Goal: Communication & Community: Answer question/provide support

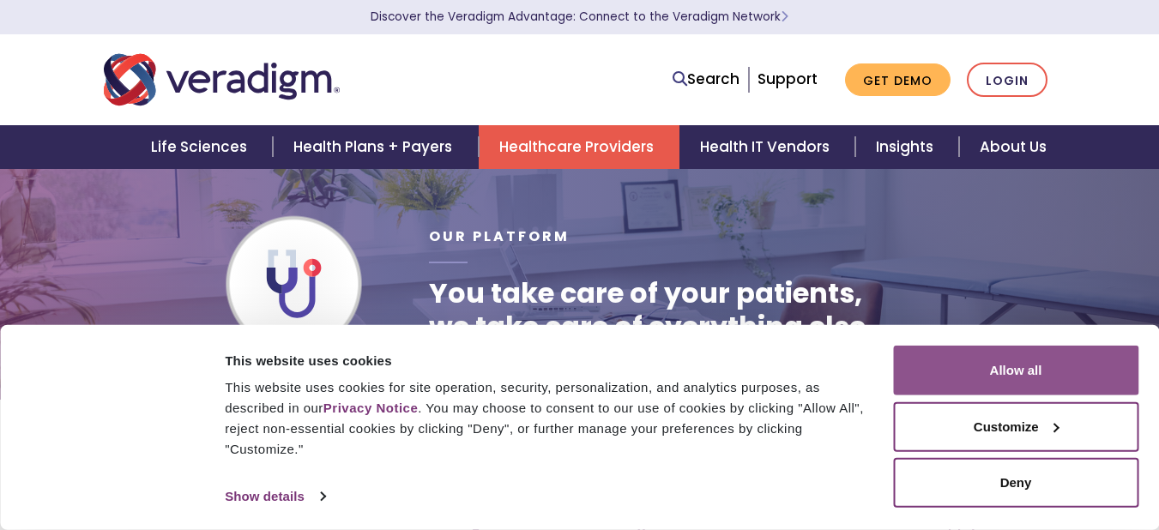
click at [1024, 358] on button "Allow all" at bounding box center [1015, 371] width 245 height 50
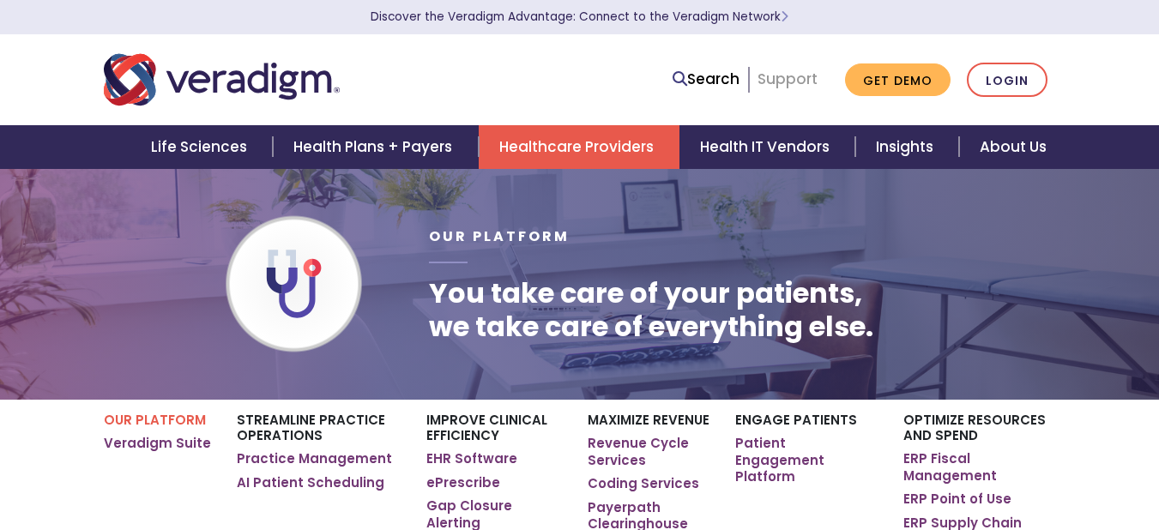
click at [804, 72] on link "Support" at bounding box center [787, 79] width 60 height 21
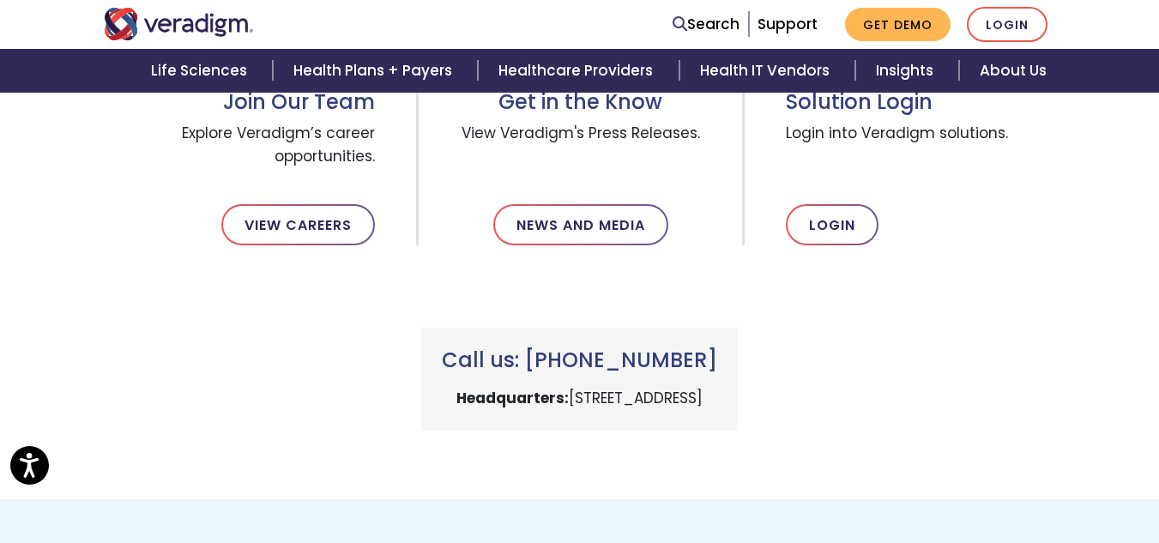
scroll to position [643, 0]
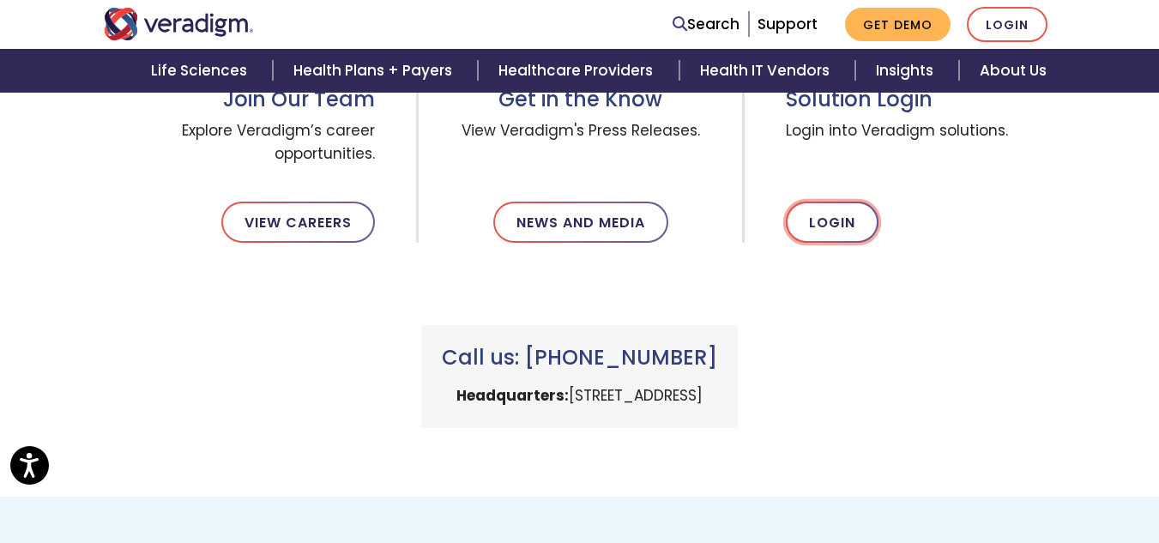
click at [853, 231] on link "Login" at bounding box center [832, 222] width 93 height 41
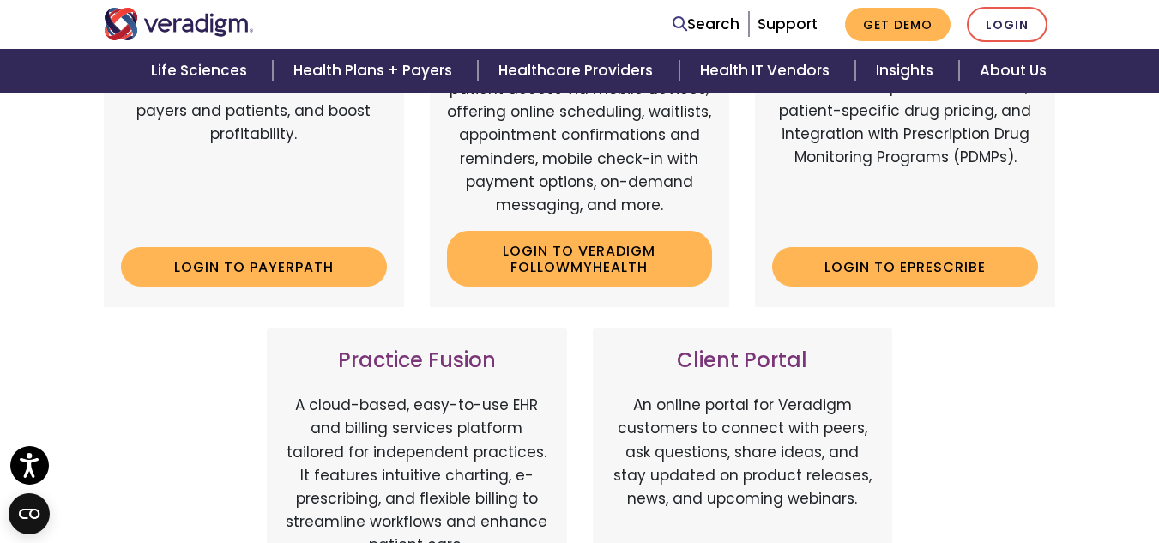
scroll to position [410, 0]
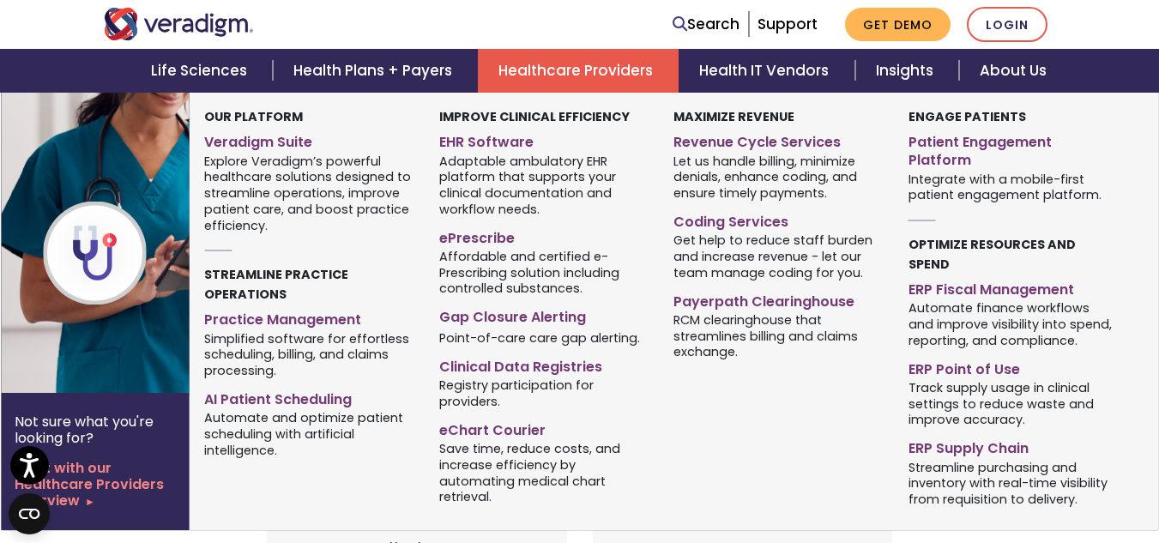
click at [564, 69] on link "Healthcare Providers" at bounding box center [578, 71] width 201 height 44
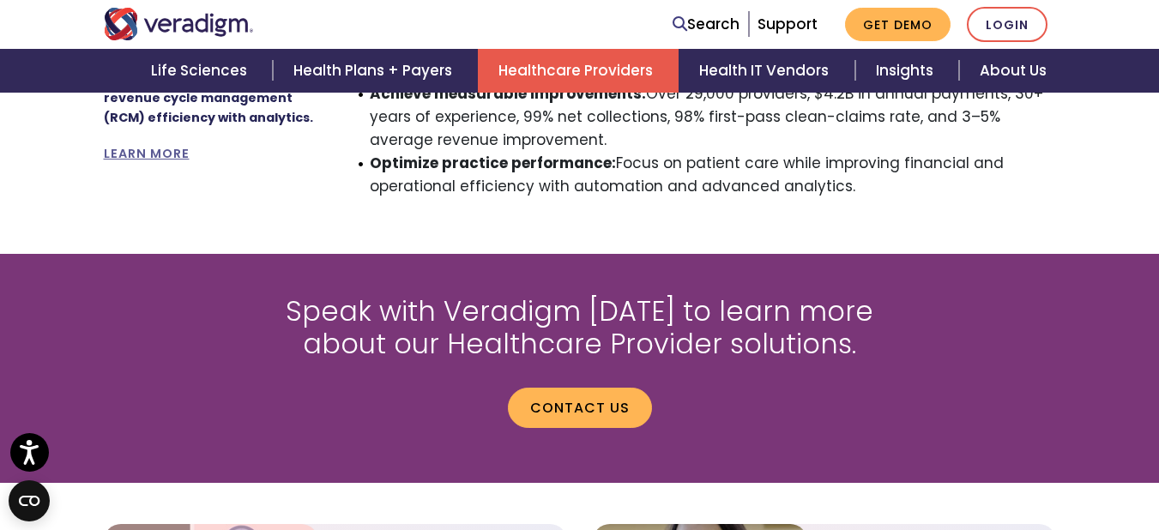
scroll to position [1825, 0]
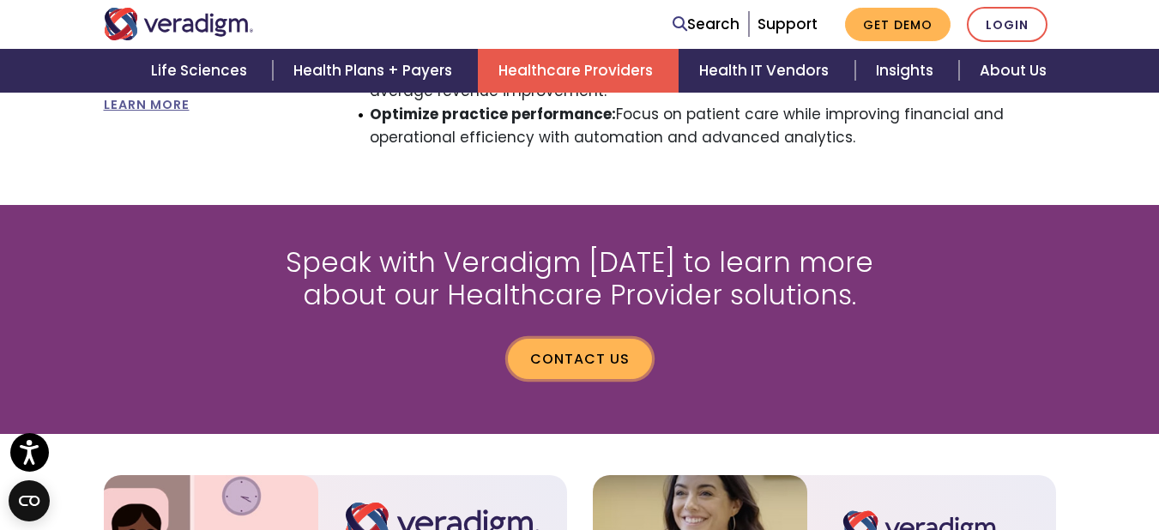
click at [570, 339] on link "Contact us" at bounding box center [580, 358] width 144 height 39
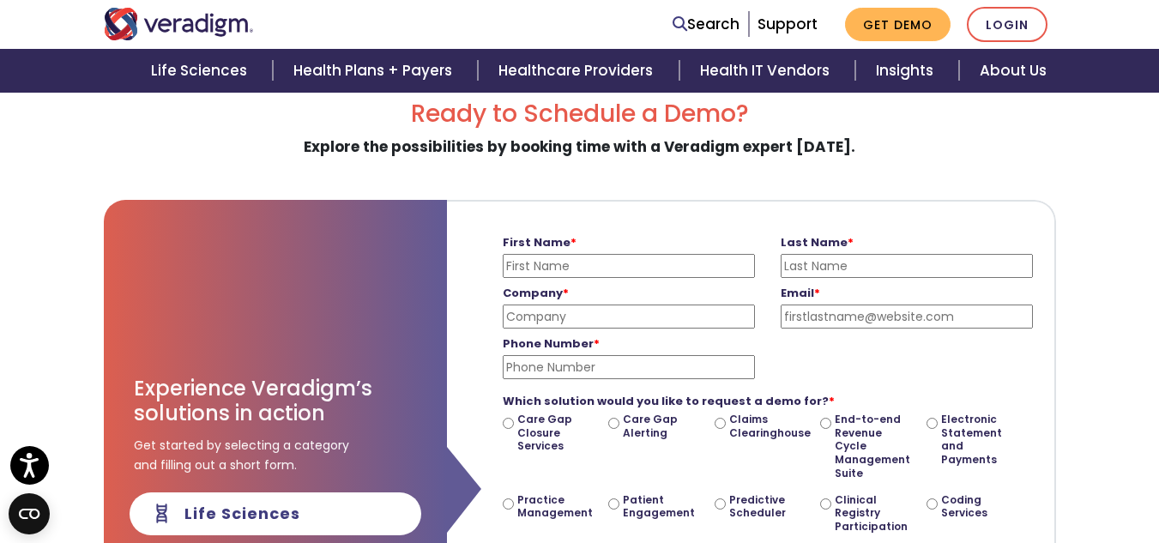
click at [553, 260] on input "First Name *" at bounding box center [629, 266] width 252 height 24
type input "Lavida"
type input "[PERSON_NAME]"
type input "JMFamily Health"
click at [787, 315] on input "Email *" at bounding box center [906, 316] width 252 height 24
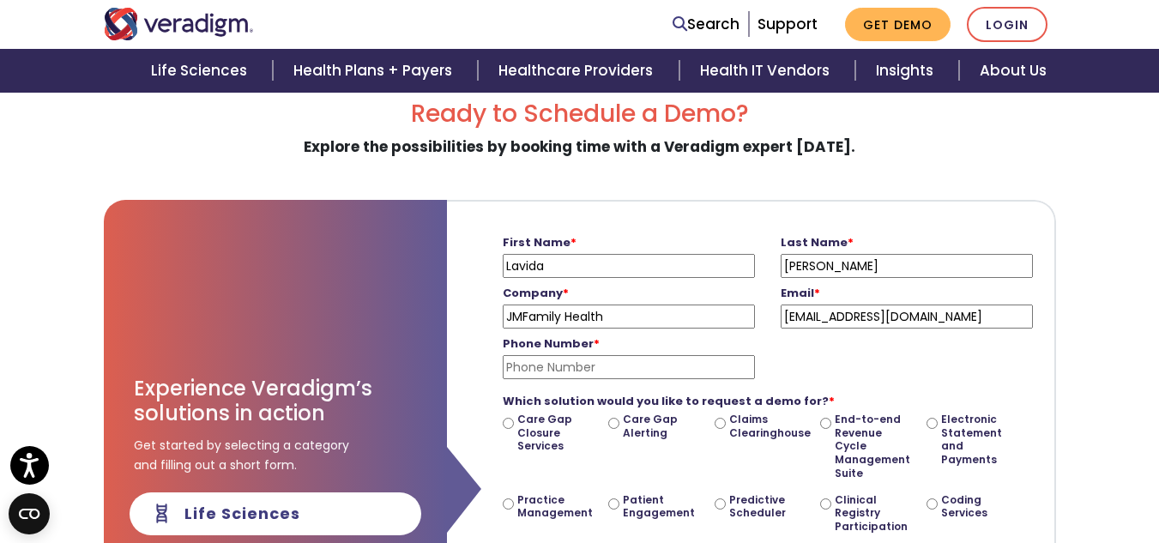
type input "[EMAIL_ADDRESS][DOMAIN_NAME]"
click at [699, 366] on input "Phone Number *" at bounding box center [629, 367] width 252 height 24
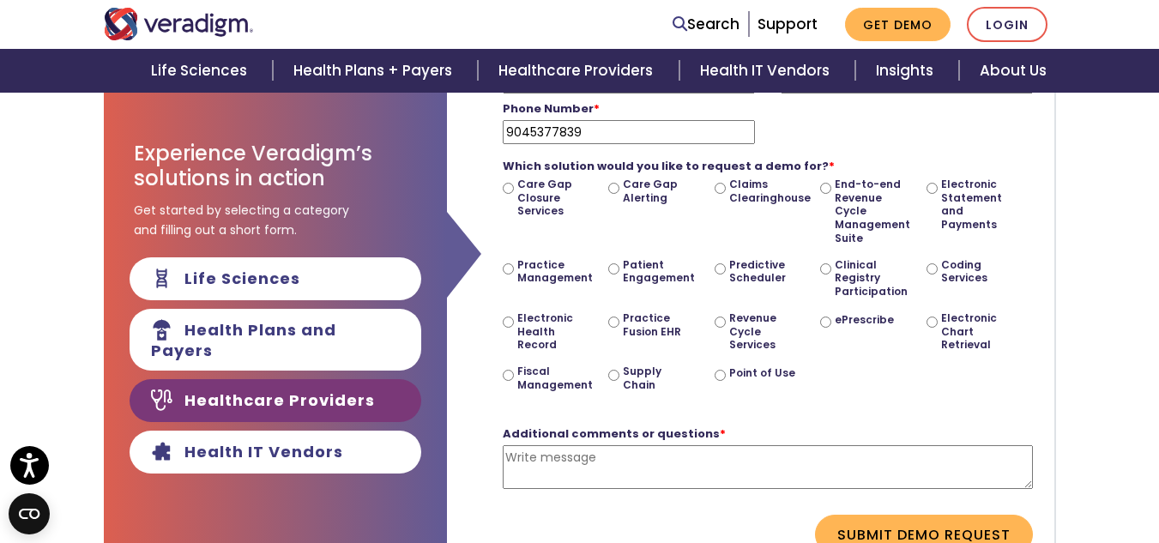
scroll to position [352, 0]
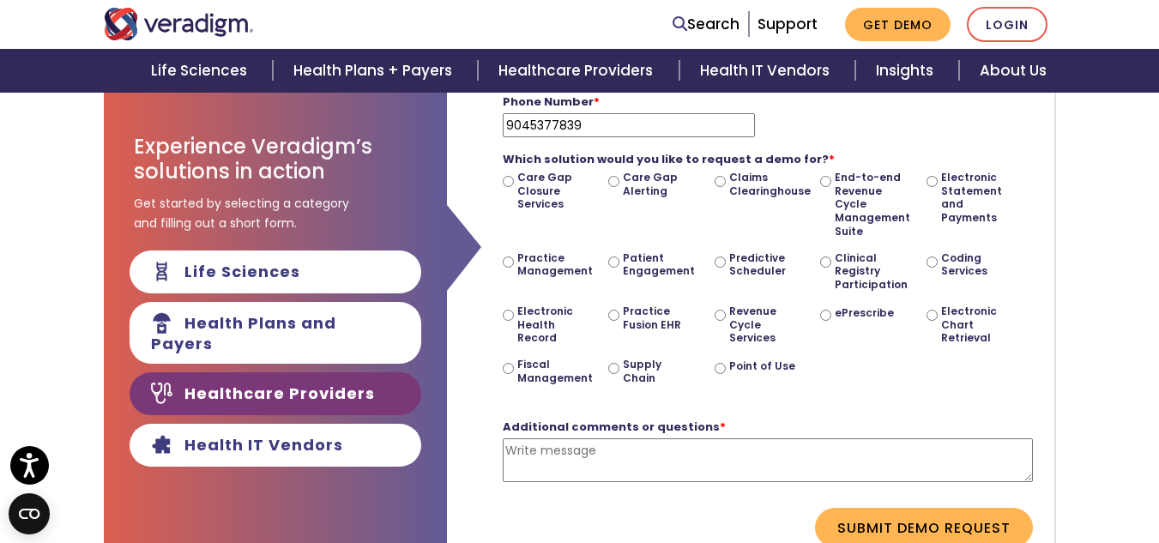
type input "9045377839"
click at [683, 442] on textarea "Additional comments or questions *" at bounding box center [768, 460] width 530 height 44
click at [732, 418] on div "Additional comments or questions * I am trum Please enter a message" at bounding box center [768, 456] width 530 height 103
click at [755, 402] on div "Which solution would you like to request a demo for? * Care Gap Closure Service…" at bounding box center [768, 271] width 530 height 268
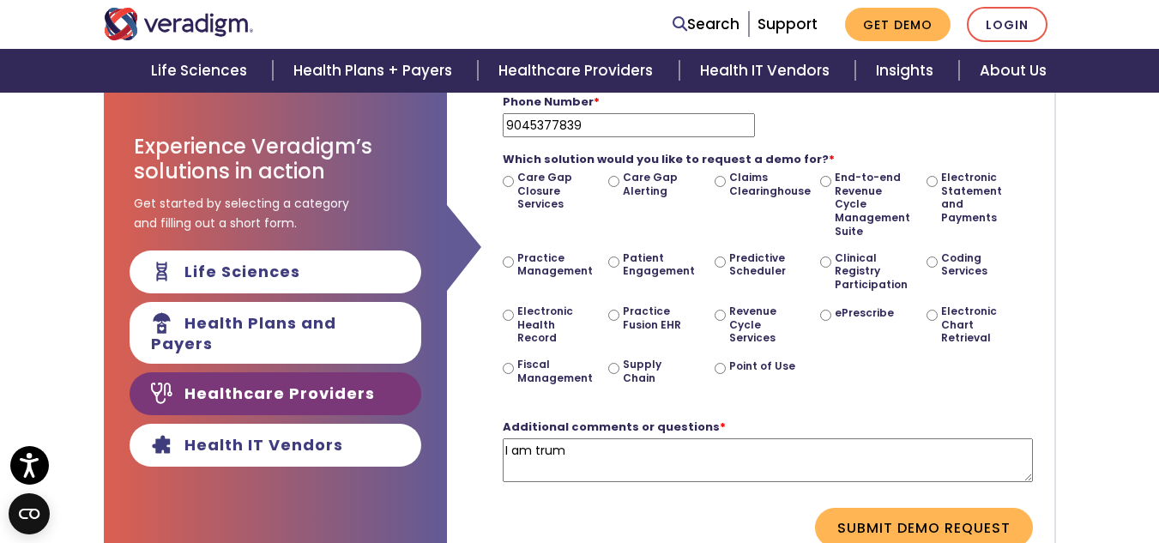
click at [697, 467] on textarea "I am trum" at bounding box center [768, 460] width 530 height 44
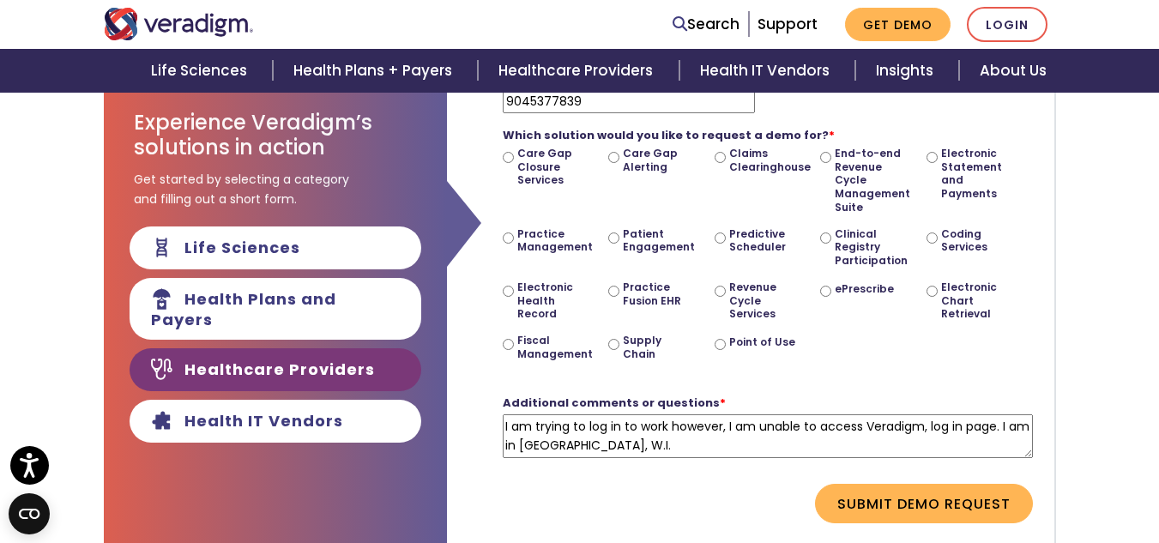
scroll to position [391, 0]
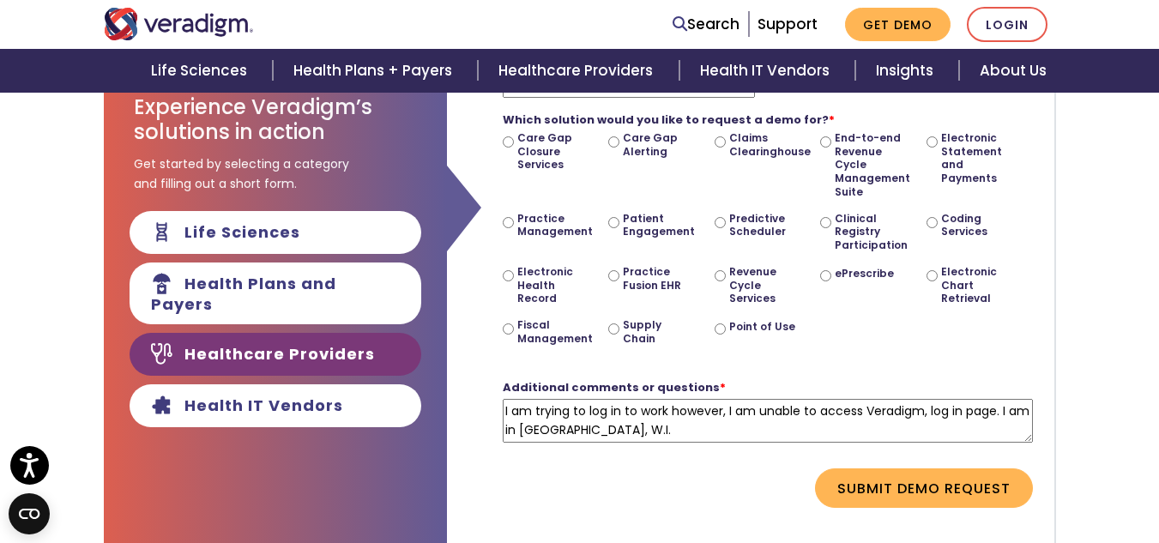
drag, startPoint x: 588, startPoint y: 430, endPoint x: 491, endPoint y: 408, distance: 99.3
click at [491, 408] on form "First Name * Lavida Please enter your first name Last Name * [PERSON_NAME] Plea…" at bounding box center [751, 227] width 582 height 614
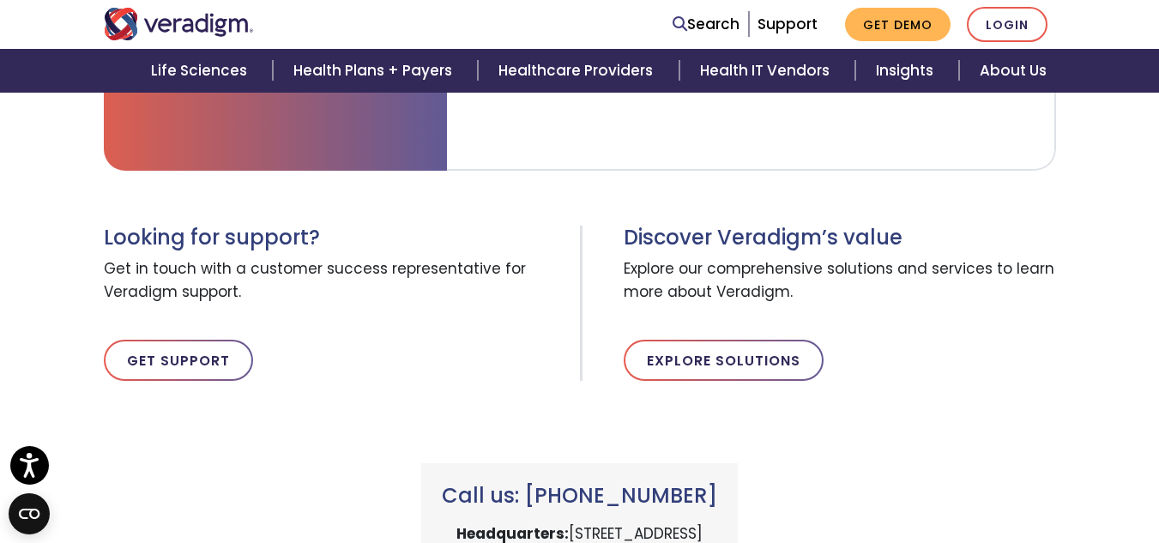
scroll to position [841, 0]
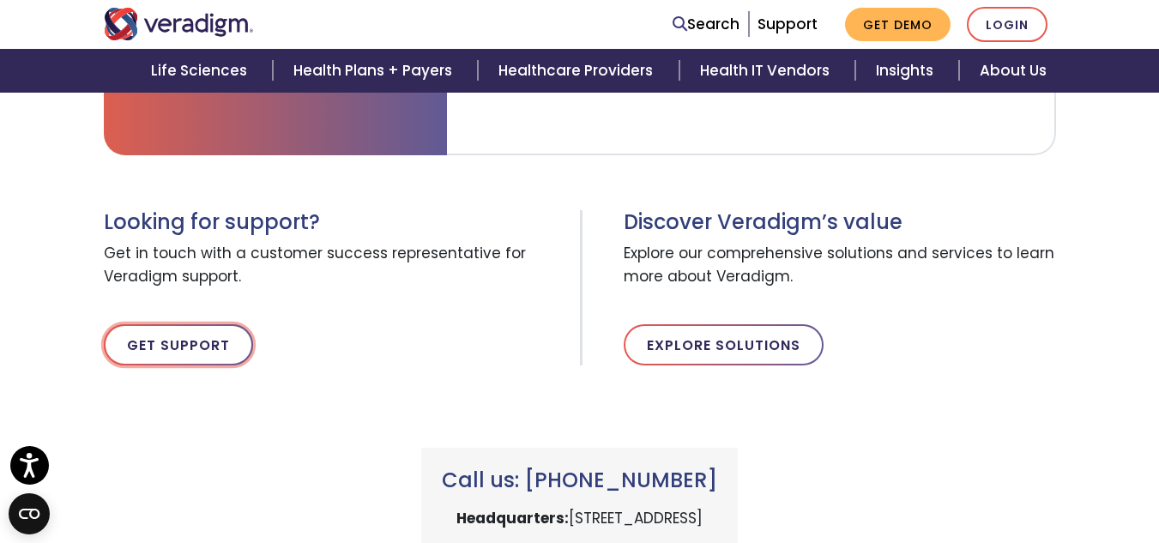
type textarea "I am trying to log in to work however, I am unable to access Veradigm, log in p…"
click at [217, 358] on link "Get Support" at bounding box center [178, 344] width 149 height 41
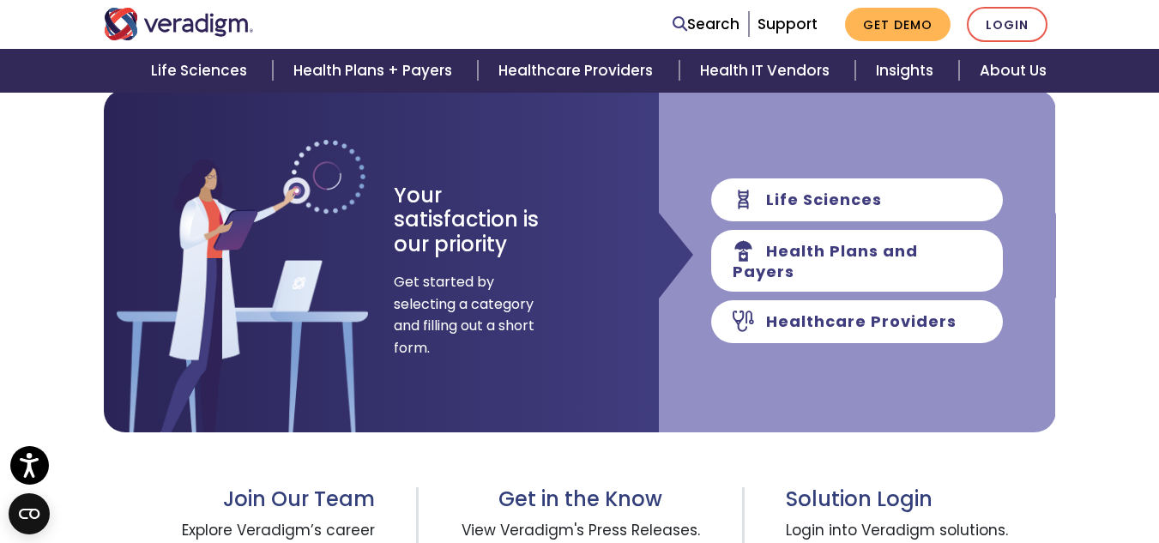
scroll to position [234, 0]
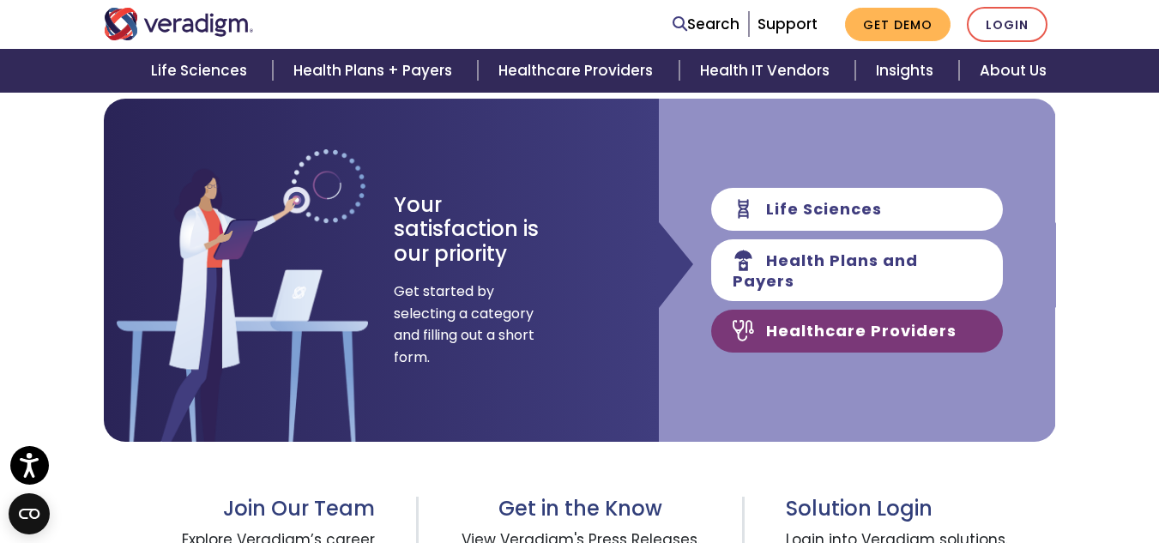
click at [913, 317] on link "Healthcare Providers" at bounding box center [857, 331] width 292 height 43
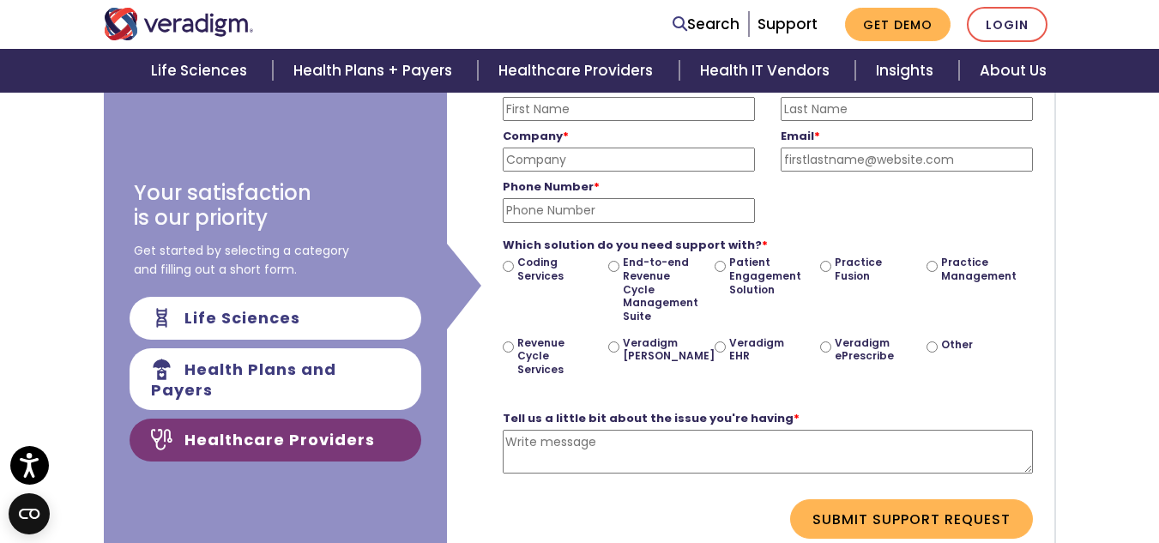
scroll to position [293, 0]
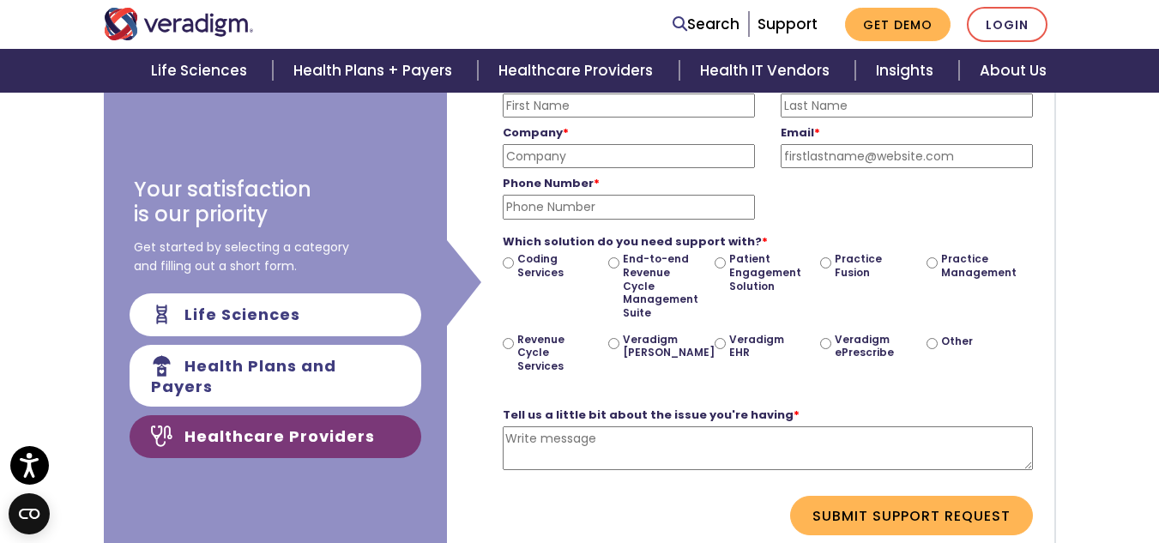
click at [719, 341] on input "Veradigm EHR" at bounding box center [719, 343] width 11 height 11
radio input "true"
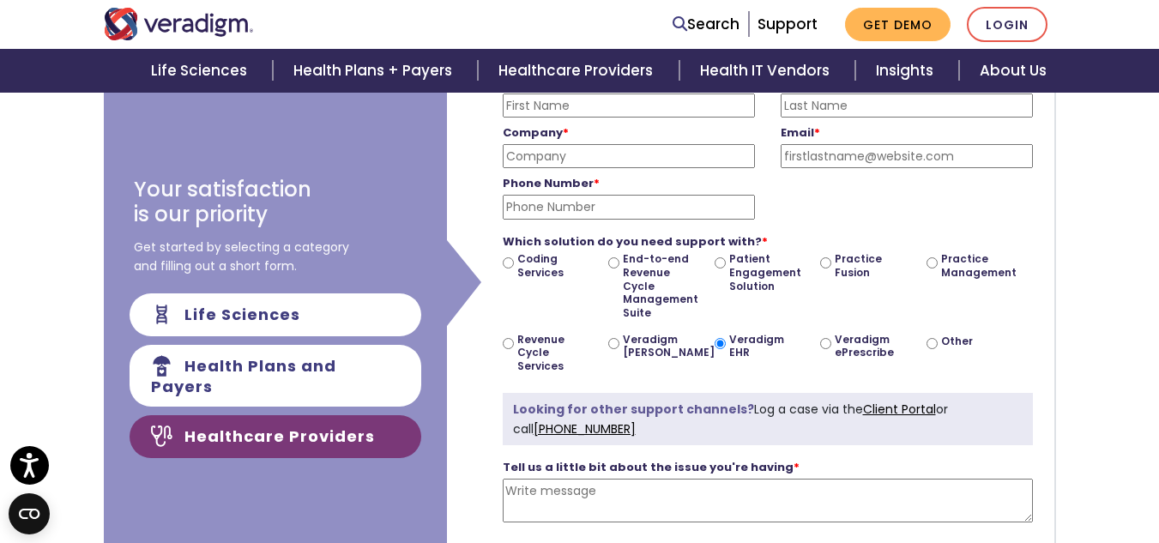
click at [625, 486] on textarea "Tell us a little bit about the issue you're having *" at bounding box center [768, 501] width 530 height 44
paste textarea "I am trying to log in to work however, I am unable to access Veradigm, log in p…"
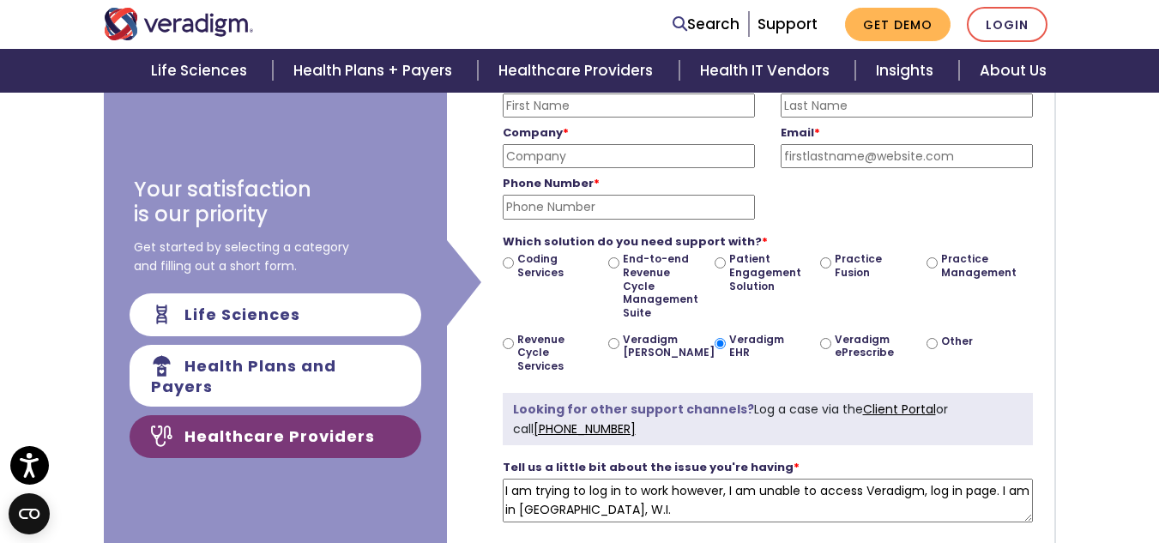
type textarea "I am trying to log in to work however, I am unable to access Veradigm, log in p…"
click at [543, 108] on input "First Name *" at bounding box center [629, 105] width 252 height 24
type input "Lavida"
type input "[PERSON_NAME]"
type input "F"
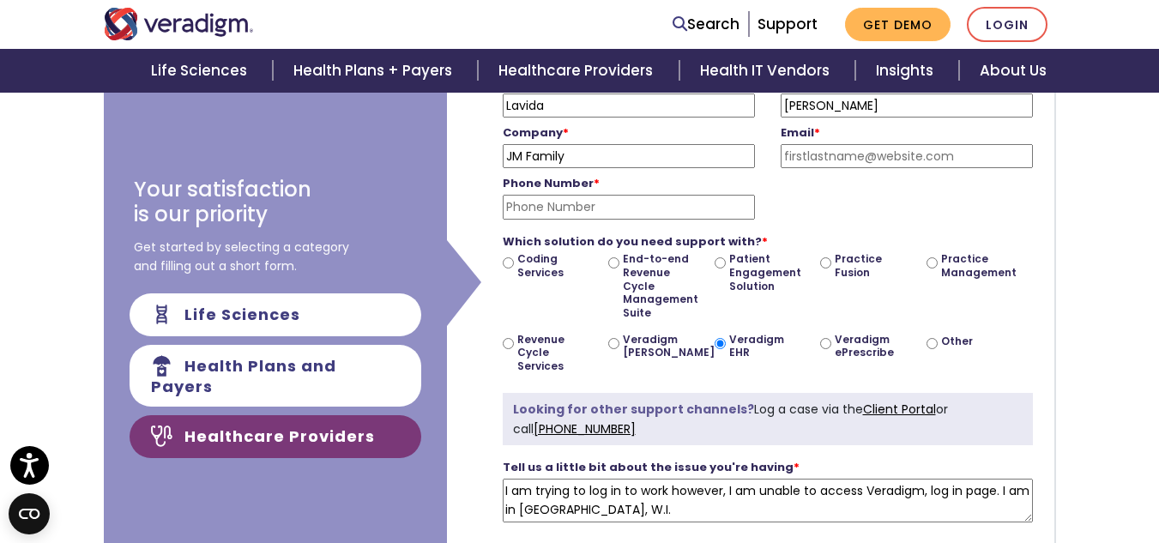
type input "JM Family"
click at [786, 152] on input "Email *" at bounding box center [906, 156] width 252 height 24
type input "[EMAIL_ADDRESS][DOMAIN_NAME]"
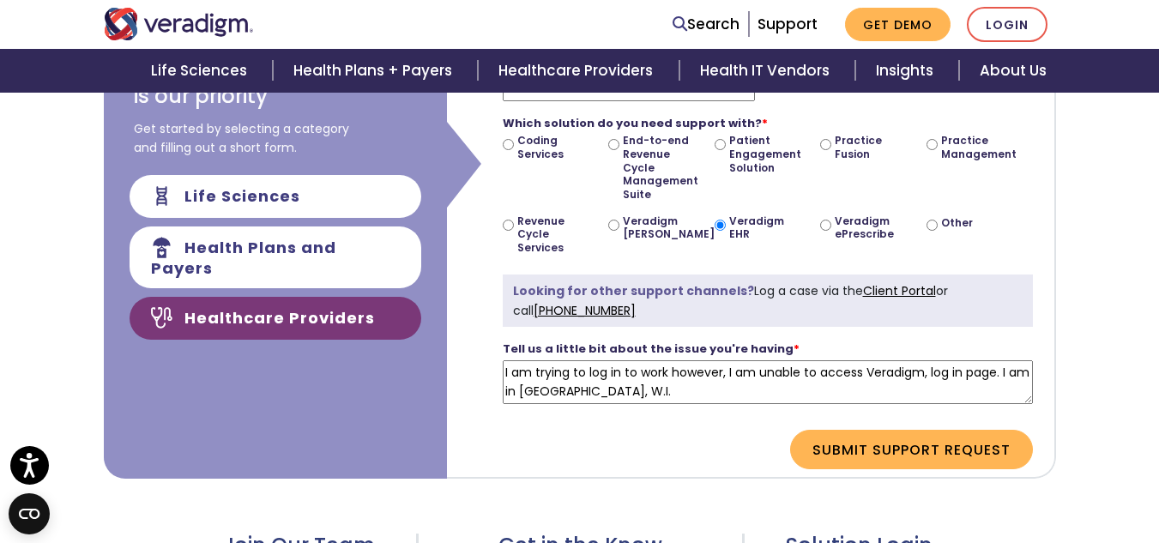
scroll to position [415, 0]
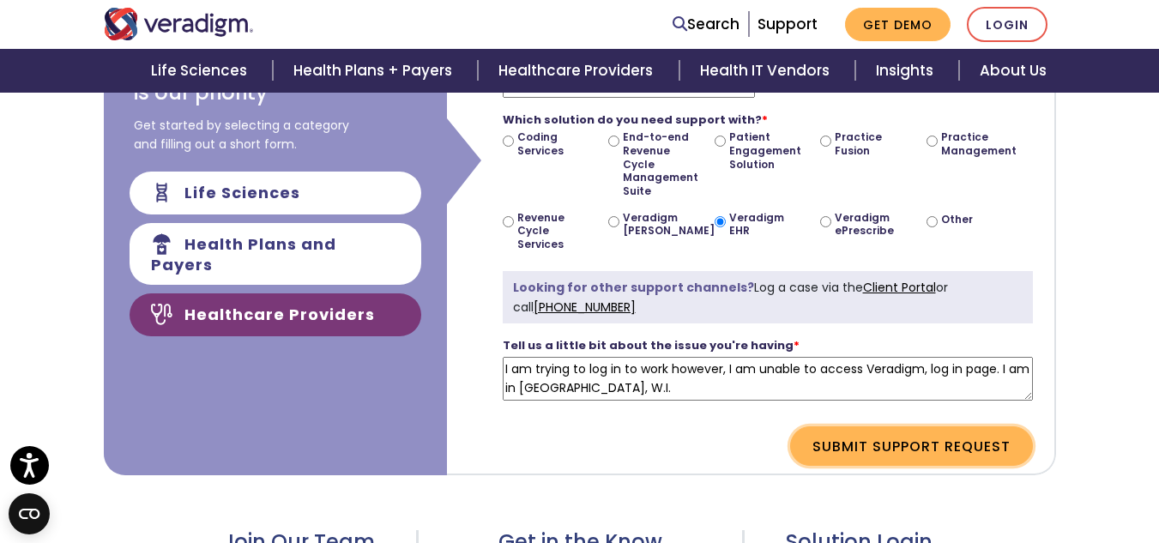
type input "9045377839"
click at [966, 442] on button "Submit Support Request" at bounding box center [911, 445] width 243 height 39
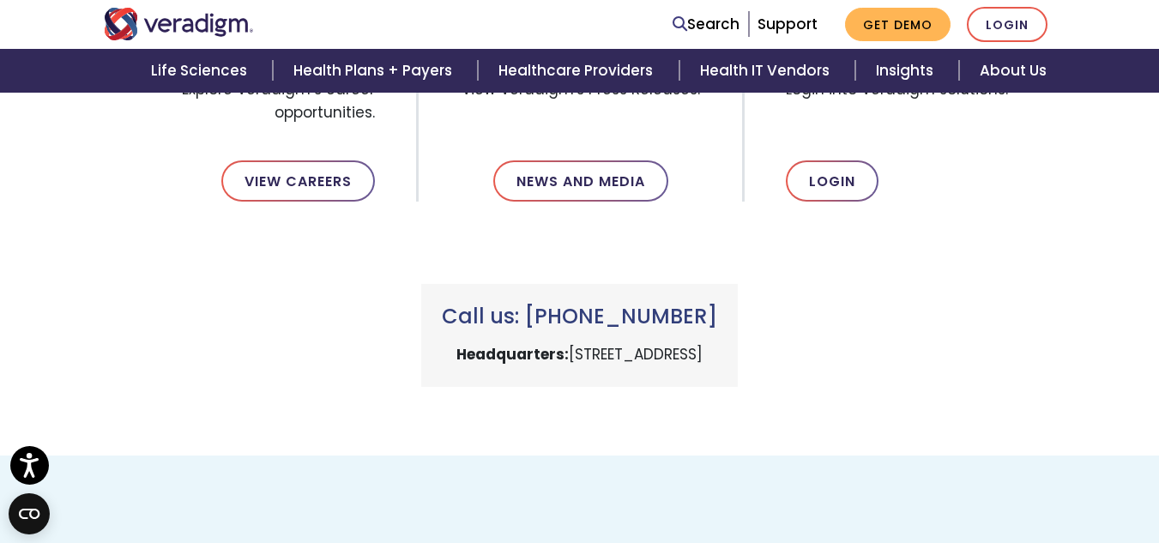
scroll to position [314, 0]
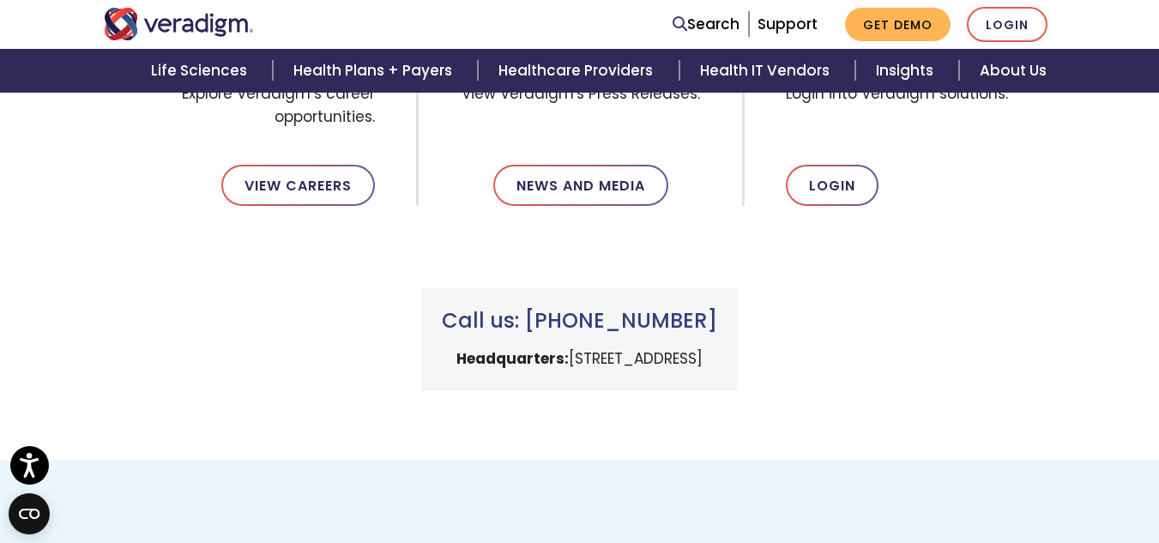
click at [966, 442] on div "Support Request Complete Your request for support has been submitted. A custome…" at bounding box center [580, 157] width 952 height 606
click at [966, 441] on div "Support Request Complete Your request for support has been submitted. A custome…" at bounding box center [580, 157] width 952 height 606
click at [975, 419] on div "Support Request Complete Your request for support has been submitted. A custome…" at bounding box center [580, 157] width 952 height 606
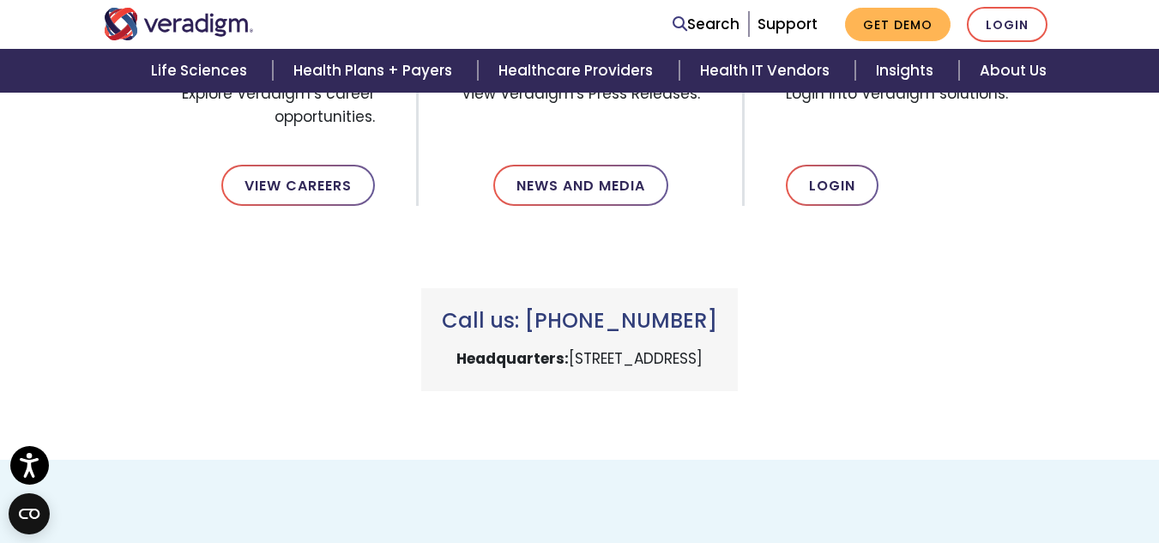
click at [975, 419] on div "Support Request Complete Your request for support has been submitted. A custome…" at bounding box center [580, 157] width 952 height 606
